Goal: Transaction & Acquisition: Purchase product/service

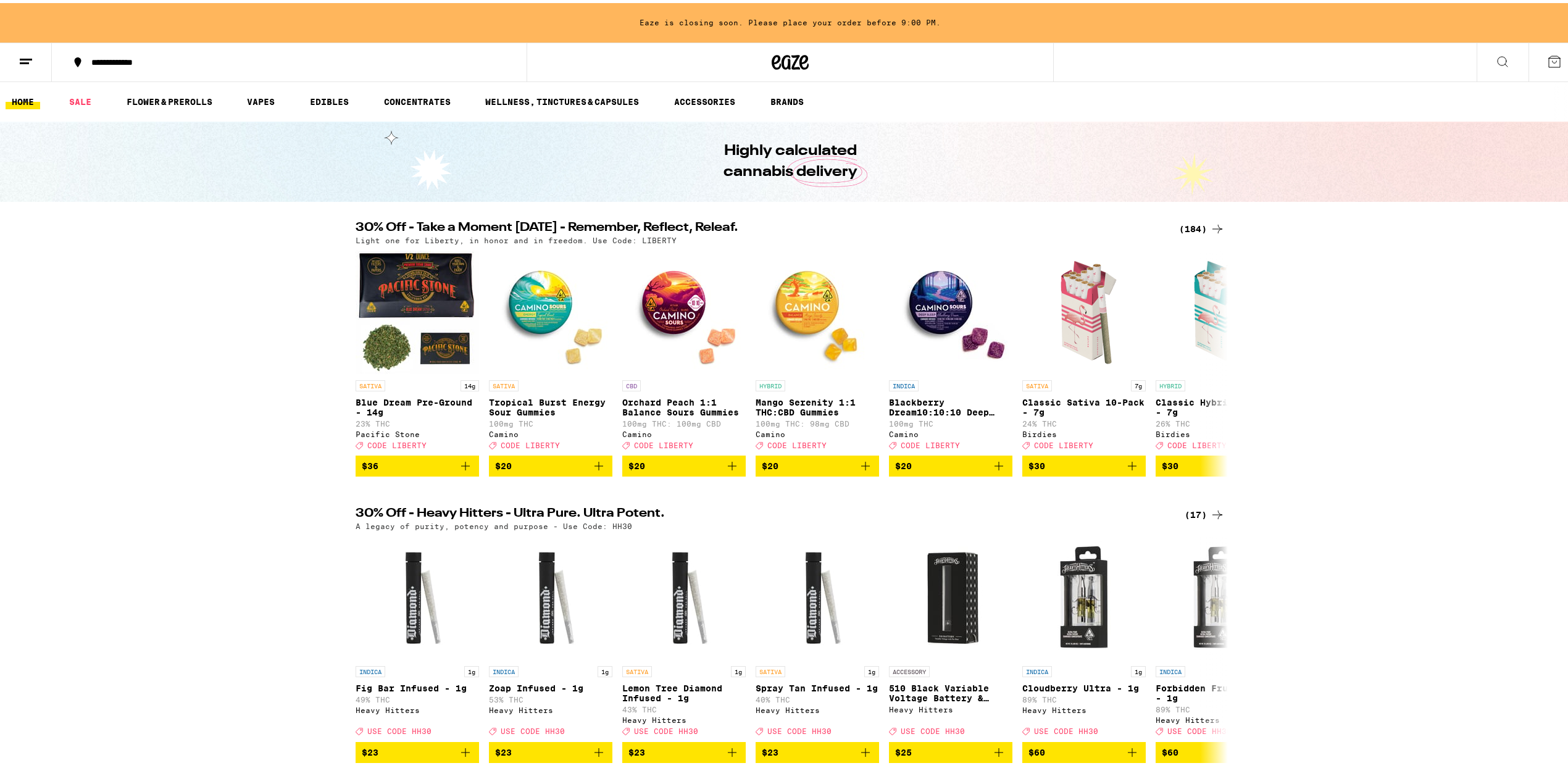
click at [1189, 220] on div "(184)" at bounding box center [1203, 225] width 46 height 15
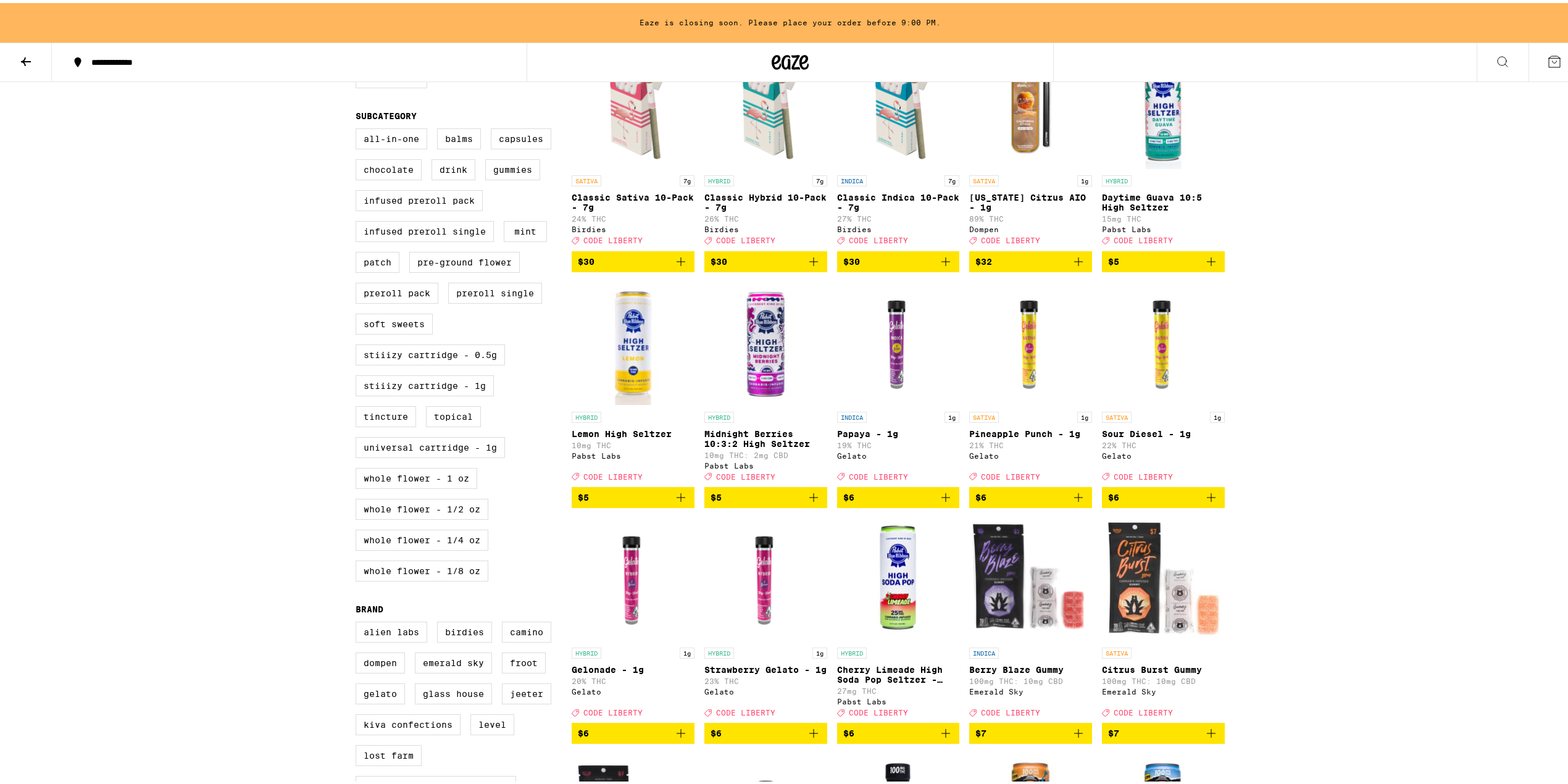
scroll to position [823, 0]
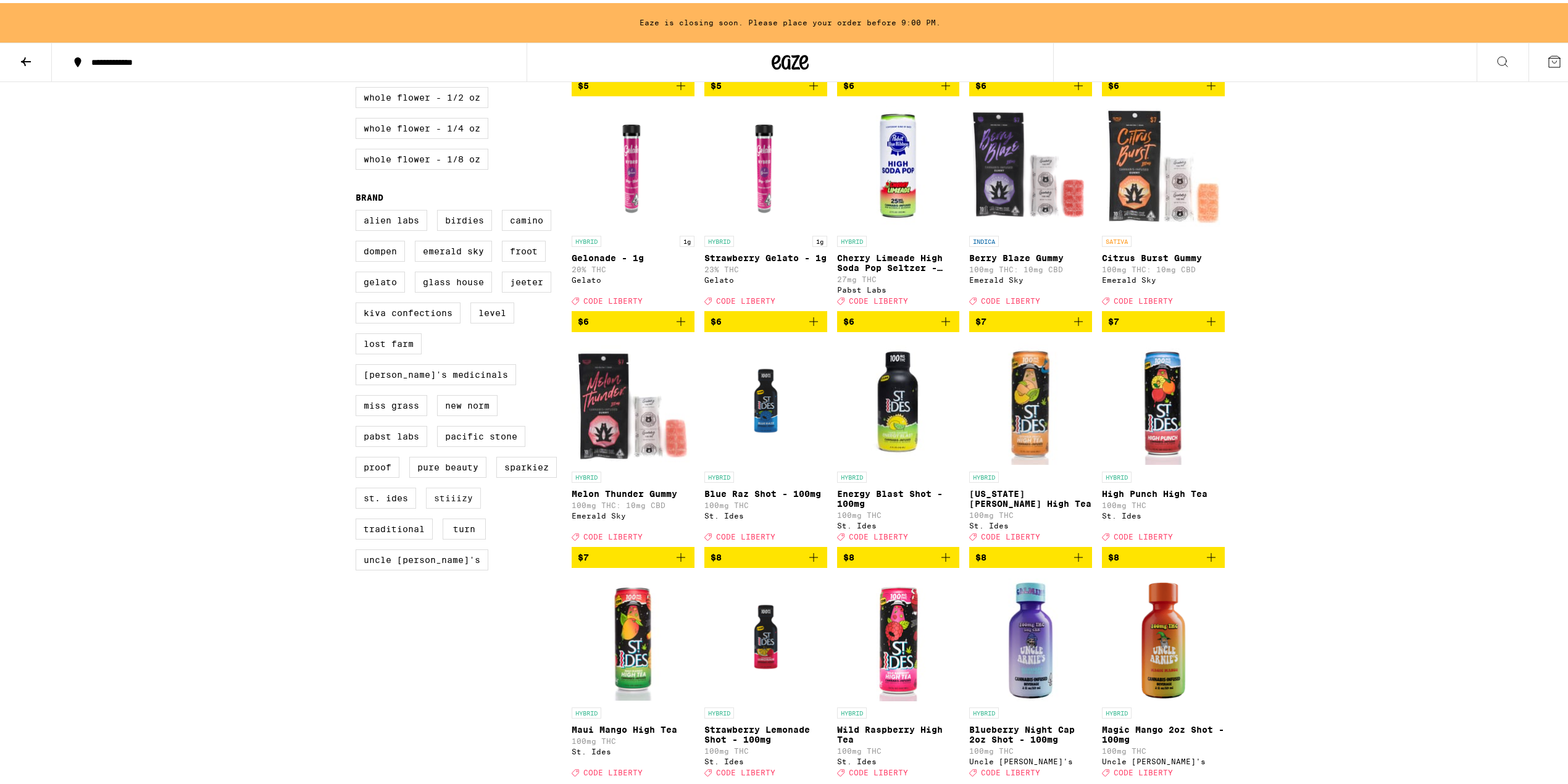
click at [457, 506] on label "STIIIZY" at bounding box center [454, 495] width 55 height 21
click at [359, 209] on input "STIIIZY" at bounding box center [358, 209] width 1 height 1
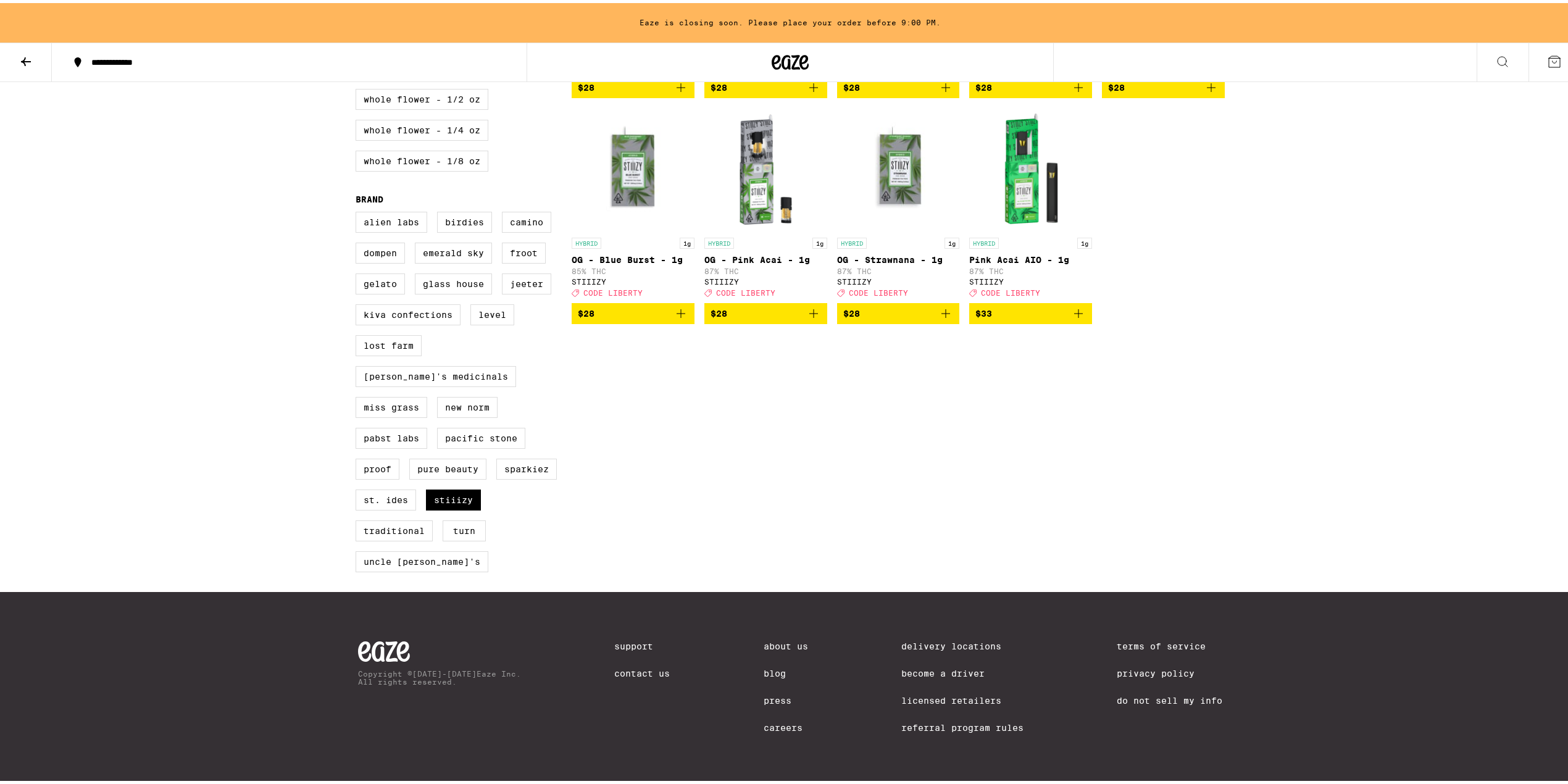
scroll to position [837, 0]
click at [470, 489] on label "STIIIZY" at bounding box center [454, 497] width 55 height 21
click at [359, 211] on input "STIIIZY" at bounding box center [358, 210] width 1 height 1
checkbox input "false"
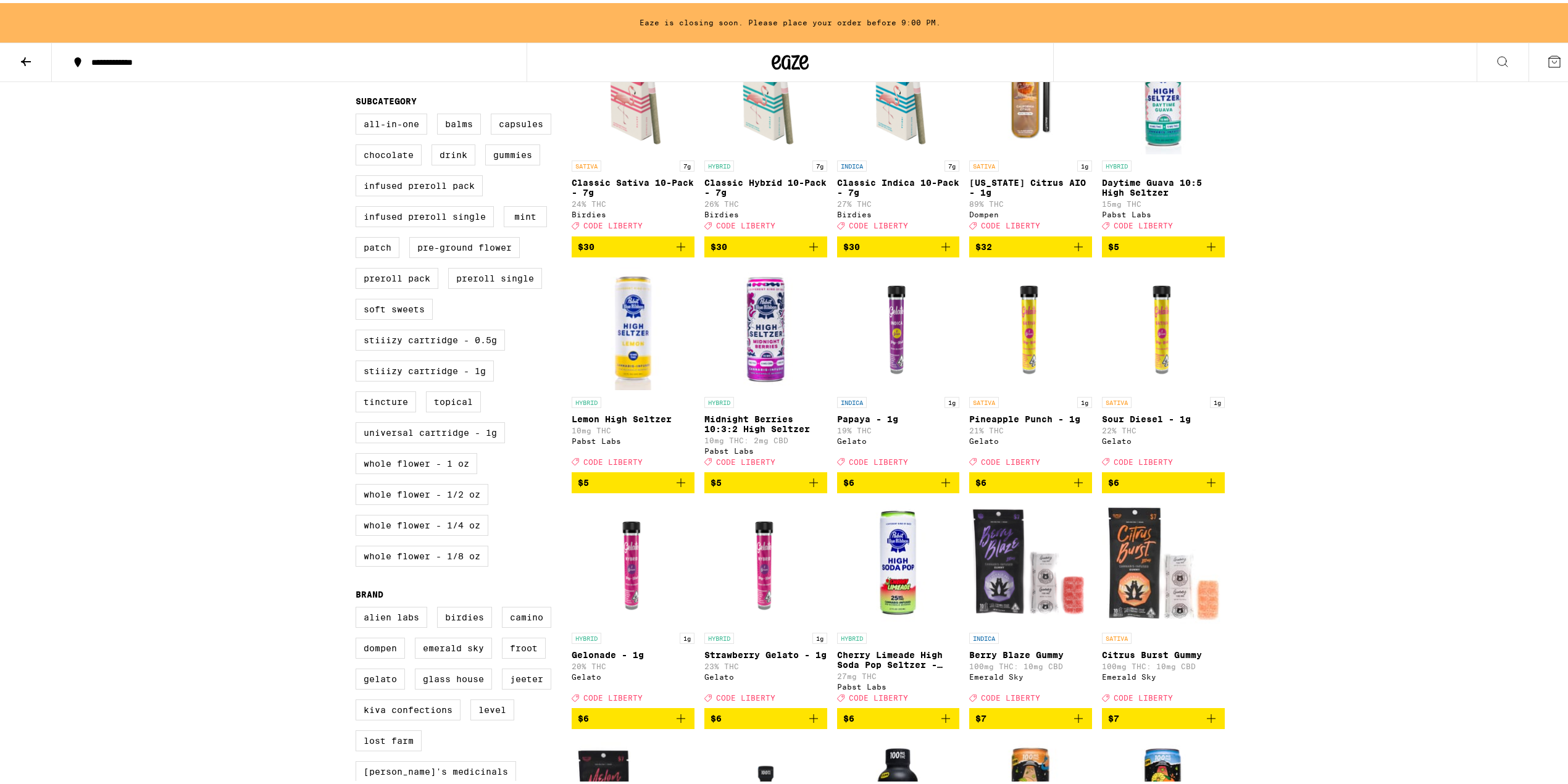
scroll to position [15, 0]
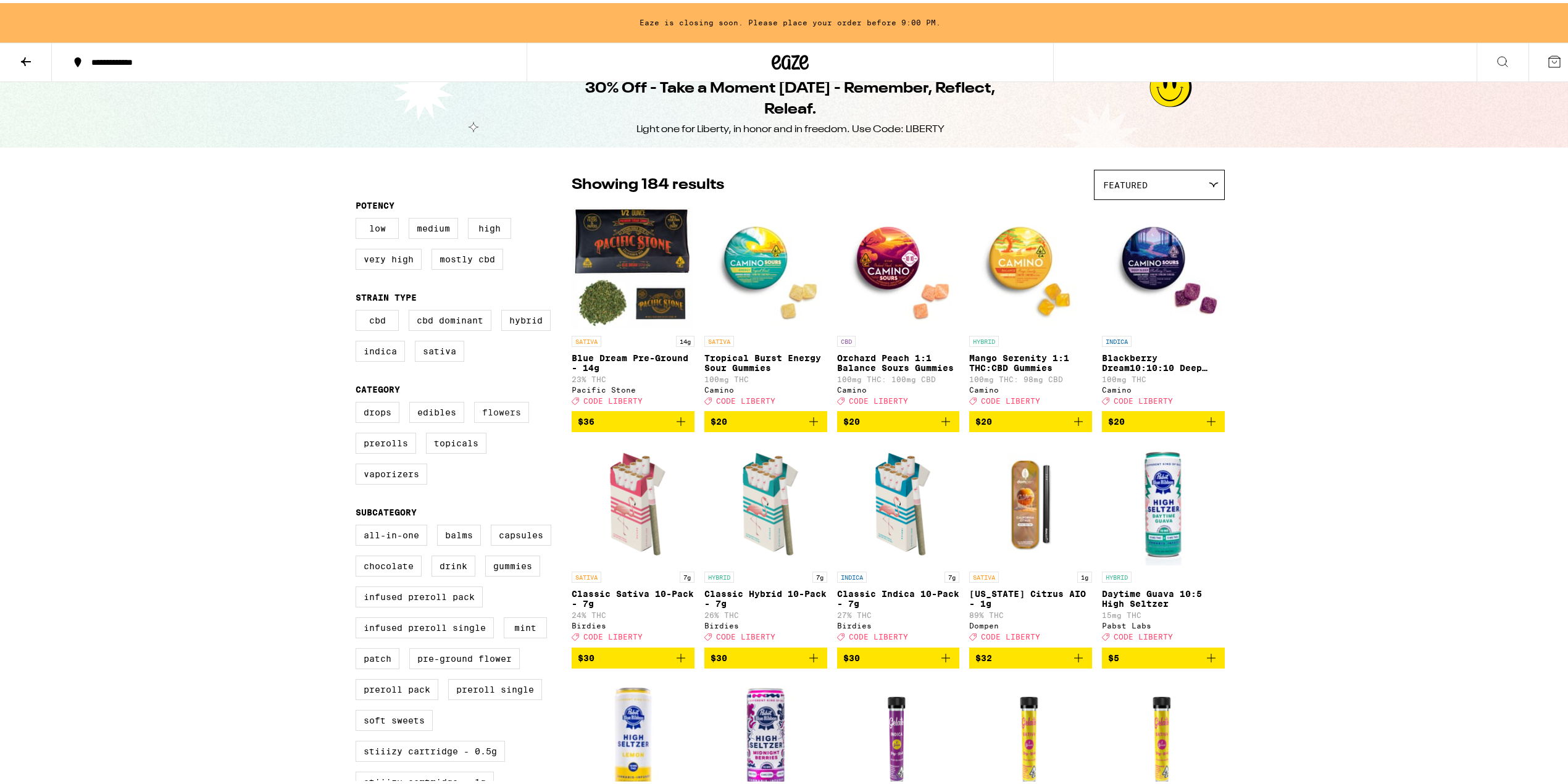
click at [517, 420] on label "Flowers" at bounding box center [501, 409] width 55 height 21
click at [359, 401] on input "Flowers" at bounding box center [358, 400] width 1 height 1
checkbox input "true"
